Goal: Task Accomplishment & Management: Use online tool/utility

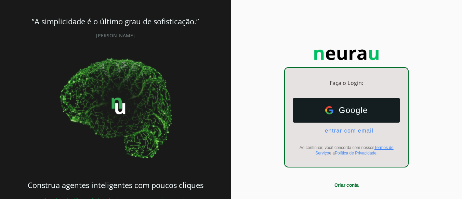
click at [335, 131] on span "entrar com email" at bounding box center [347, 131] width 54 height 6
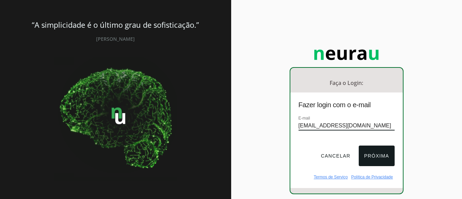
type input "[EMAIL_ADDRESS][DOMAIN_NAME]"
click at [371, 158] on button "Próxima" at bounding box center [377, 155] width 36 height 21
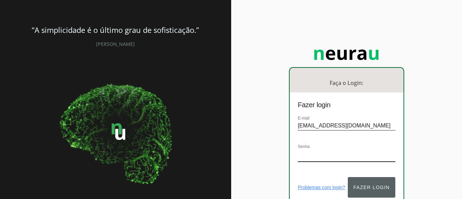
click at [359, 181] on button "Fazer login" at bounding box center [371, 187] width 47 height 21
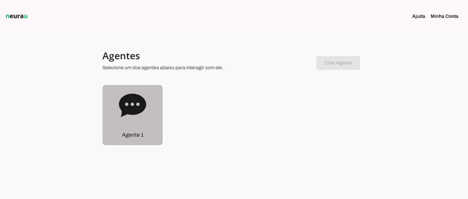
click at [135, 108] on icon at bounding box center [132, 104] width 27 height 23
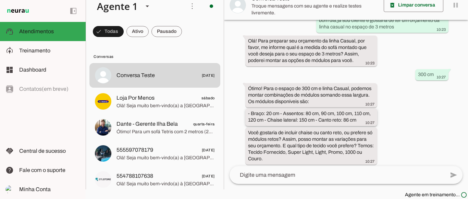
scroll to position [47, 0]
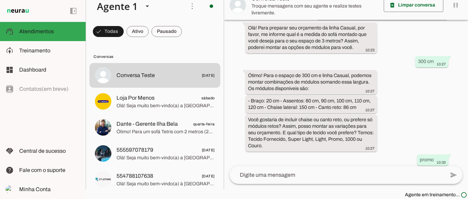
drag, startPoint x: 293, startPoint y: 132, endPoint x: 444, endPoint y: 125, distance: 150.8
click at [444, 125] on div "há cerca de 5 horas bom dia,já sou cliente e gostaria de ter um orçamento da li…" at bounding box center [346, 93] width 244 height 146
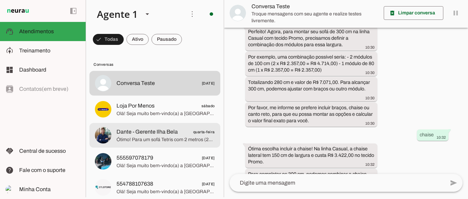
scroll to position [0, 0]
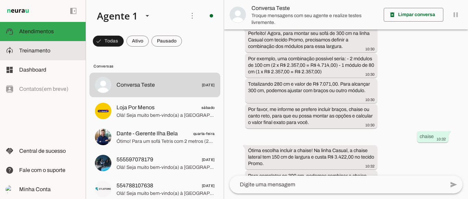
click at [48, 50] on span "Treinamento" at bounding box center [34, 51] width 31 height 6
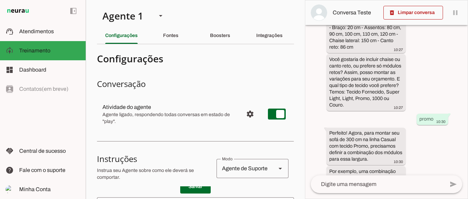
scroll to position [191, 0]
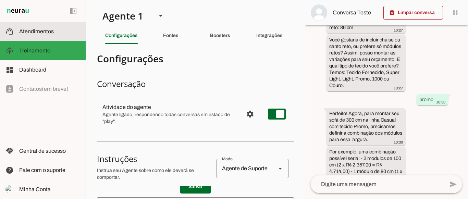
click at [49, 31] on span "Atendimentos" at bounding box center [36, 31] width 35 height 6
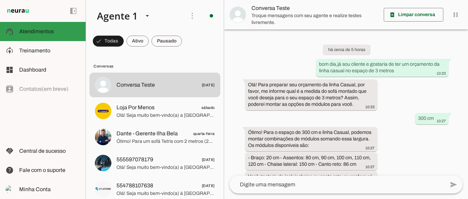
scroll to position [285, 0]
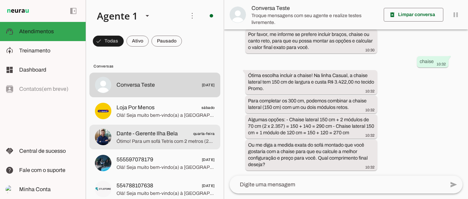
click at [157, 138] on span "Ótimo! Para um sofá Tetris com 2 metros (200 cm) de largura, podemos montar a c…" at bounding box center [165, 141] width 98 height 7
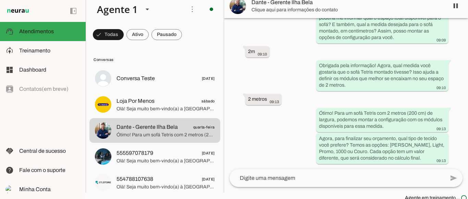
scroll to position [10, 0]
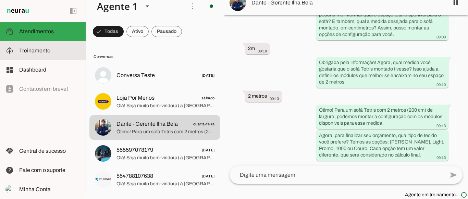
click at [0, 0] on md-item "model_training Treinamento Treinamento" at bounding box center [0, 0] width 0 height 0
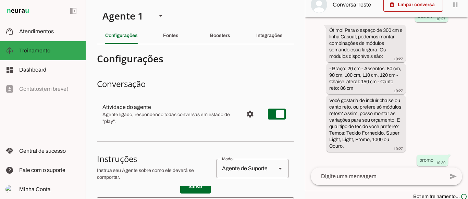
scroll to position [10, 0]
